Goal: Go to known website: Go to known website

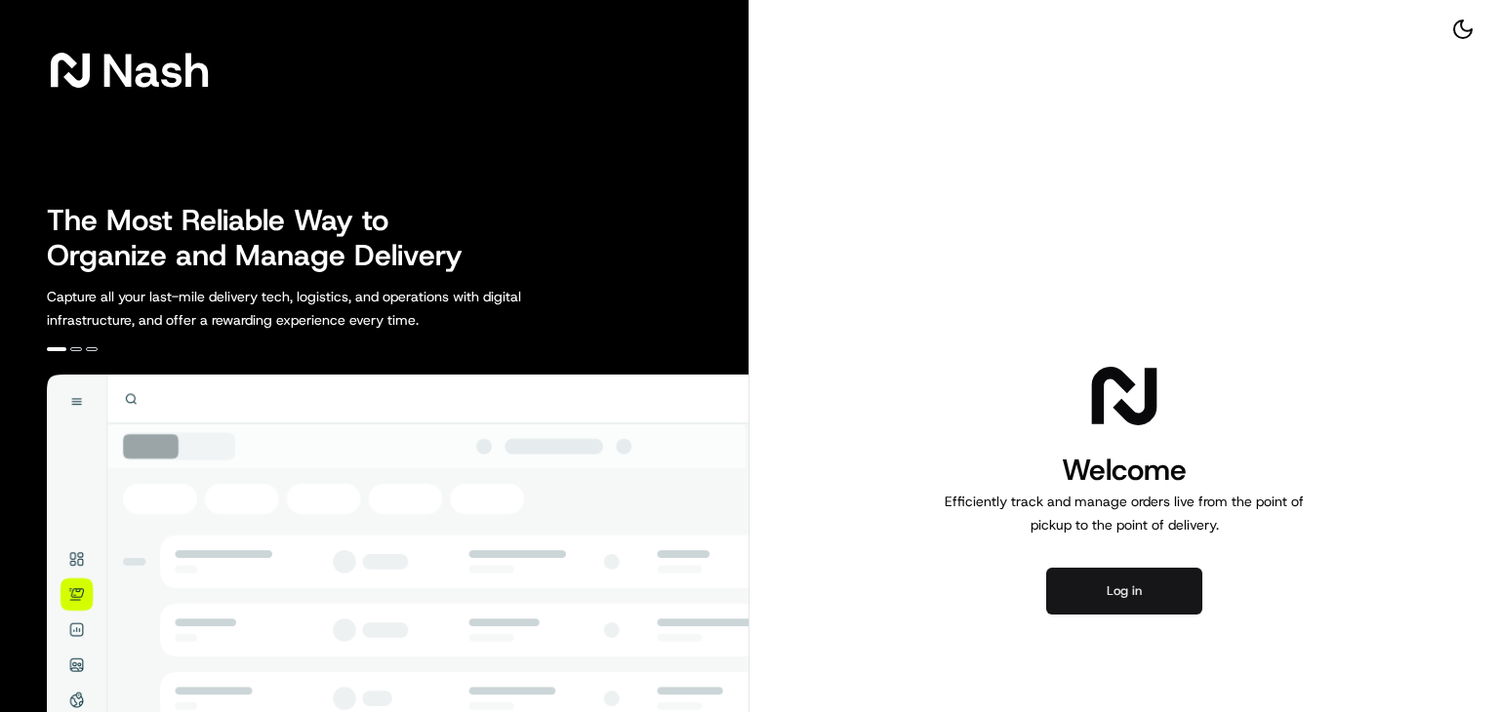
click at [1144, 605] on button "Log in" at bounding box center [1124, 591] width 156 height 47
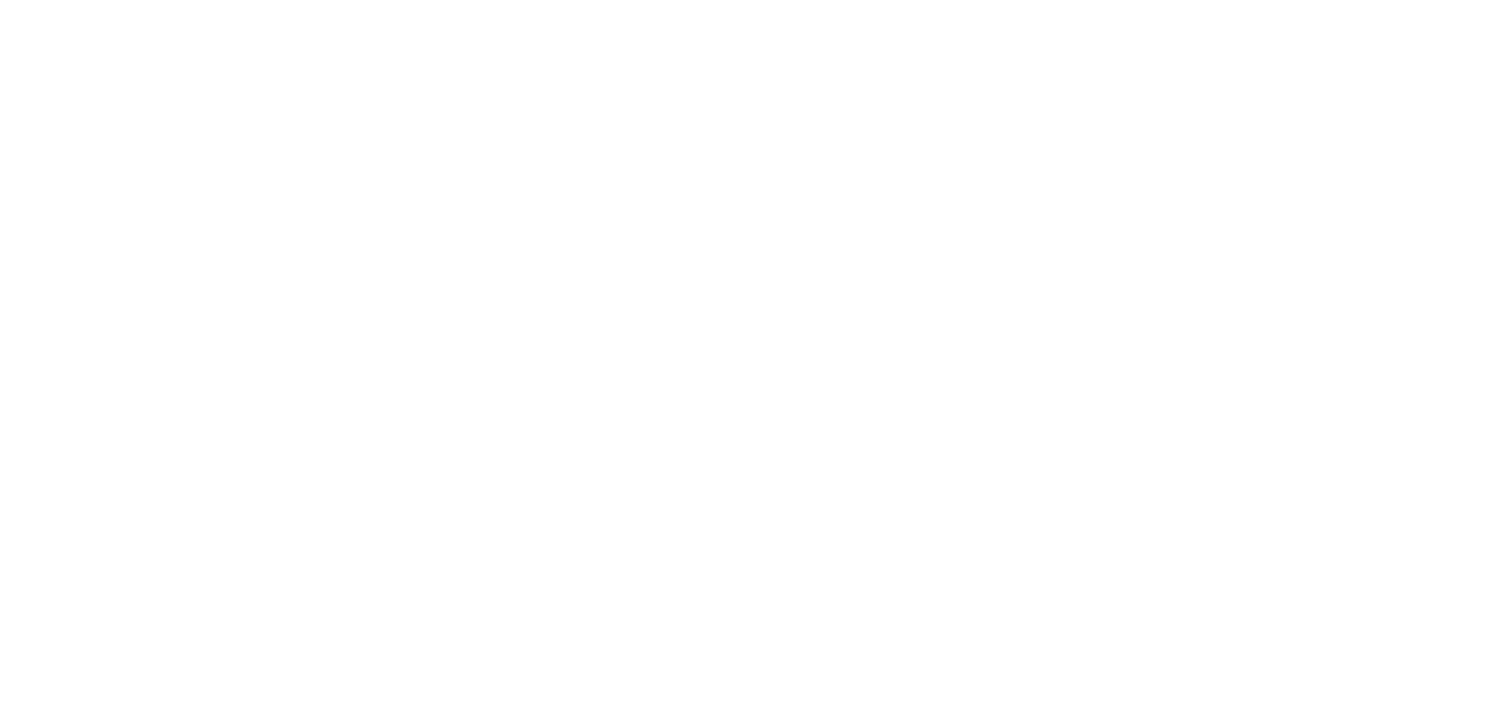
click at [1354, 398] on div at bounding box center [749, 356] width 1499 height 712
click at [1212, 417] on div at bounding box center [749, 356] width 1499 height 712
click at [1210, 416] on div at bounding box center [749, 356] width 1499 height 712
click at [1225, 426] on div at bounding box center [749, 356] width 1499 height 712
click at [1296, 535] on div at bounding box center [749, 356] width 1499 height 712
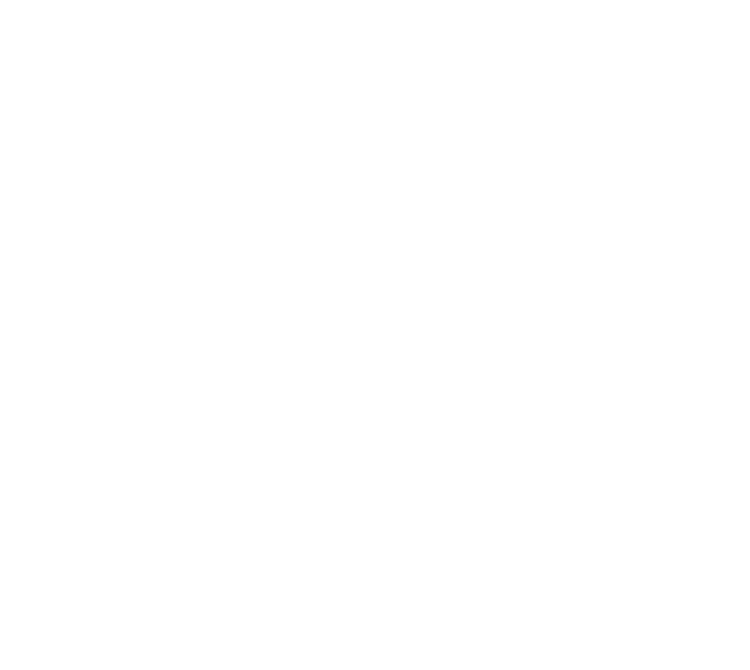
click at [321, 333] on div at bounding box center [375, 335] width 750 height 670
click at [272, 375] on div at bounding box center [375, 335] width 750 height 670
click at [230, 390] on div at bounding box center [375, 335] width 750 height 670
